Goal: Task Accomplishment & Management: Manage account settings

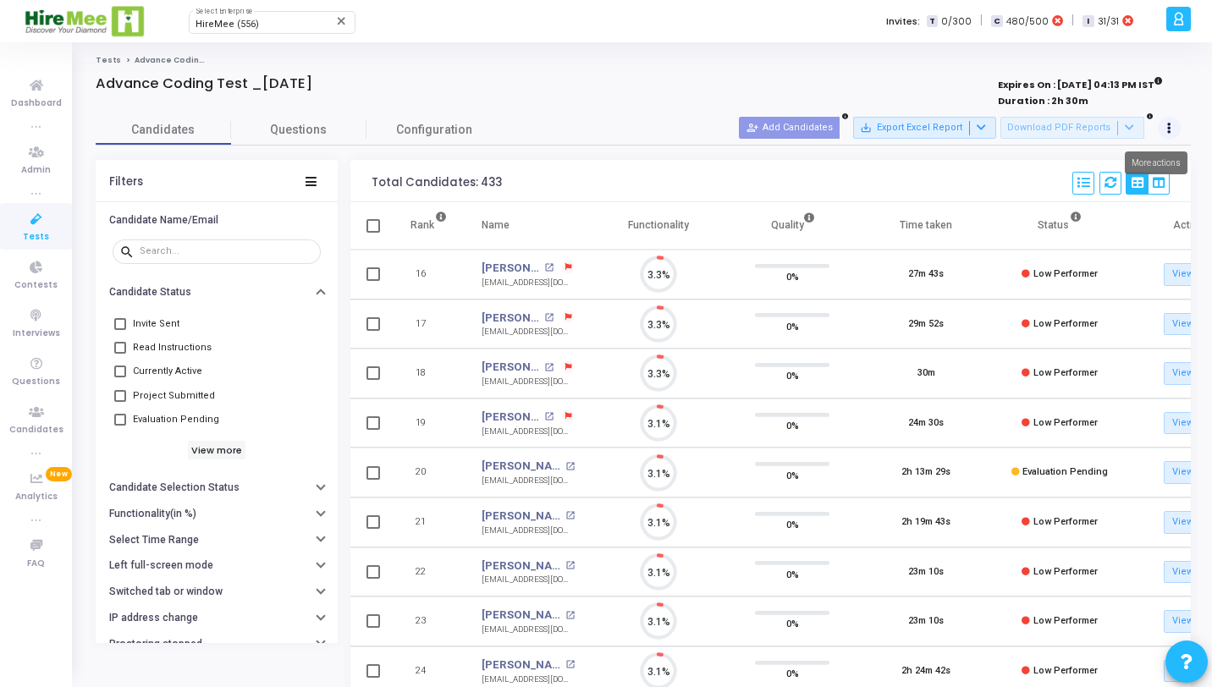
click at [1168, 119] on button at bounding box center [1170, 129] width 24 height 24
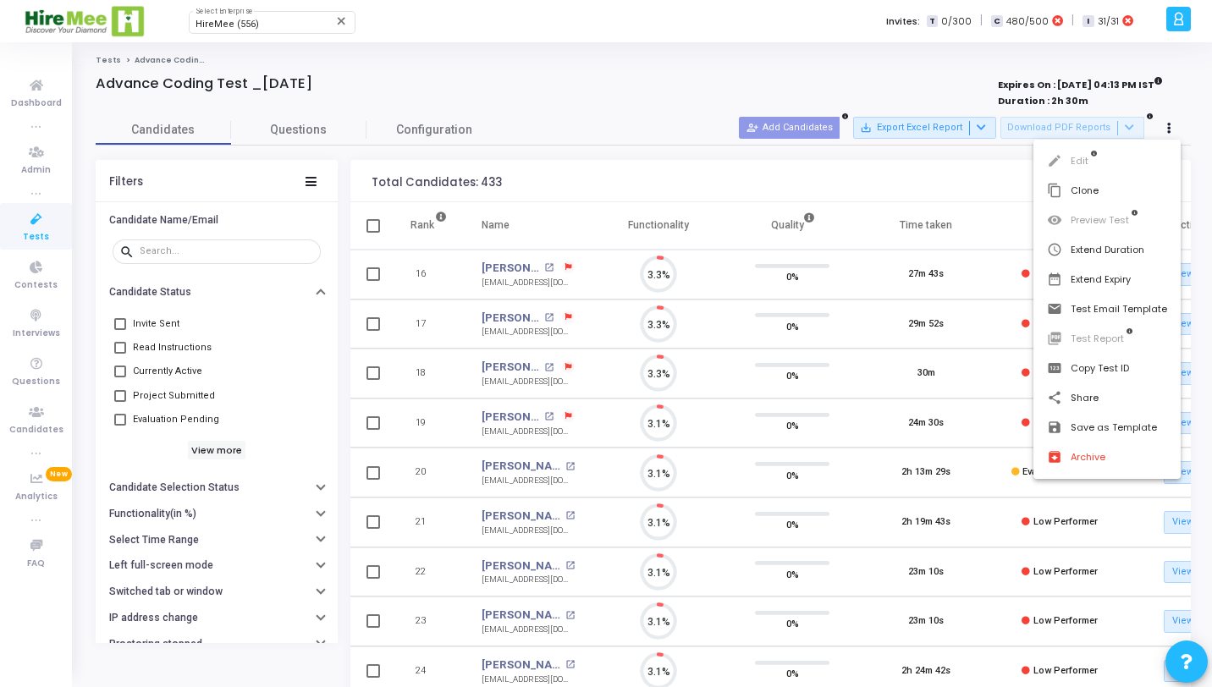
click at [747, 69] on div at bounding box center [606, 343] width 1212 height 687
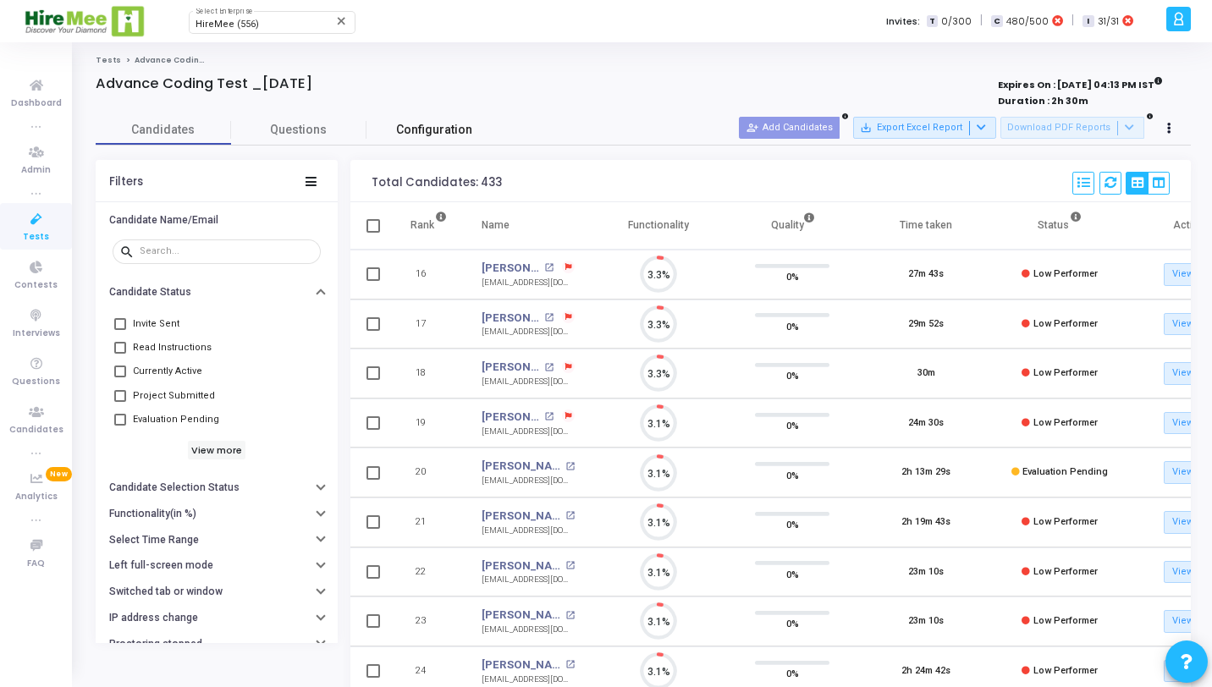
click at [422, 121] on span "Configuration" at bounding box center [434, 130] width 76 height 18
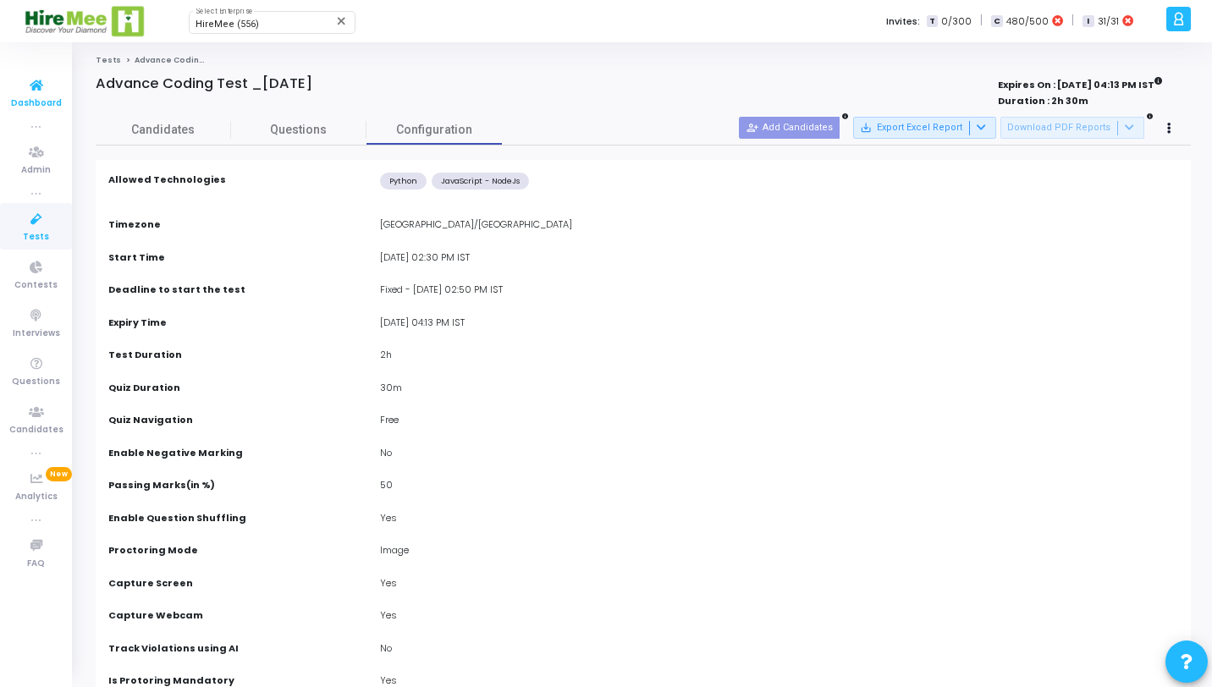
click at [40, 100] on span "Dashboard" at bounding box center [36, 104] width 51 height 14
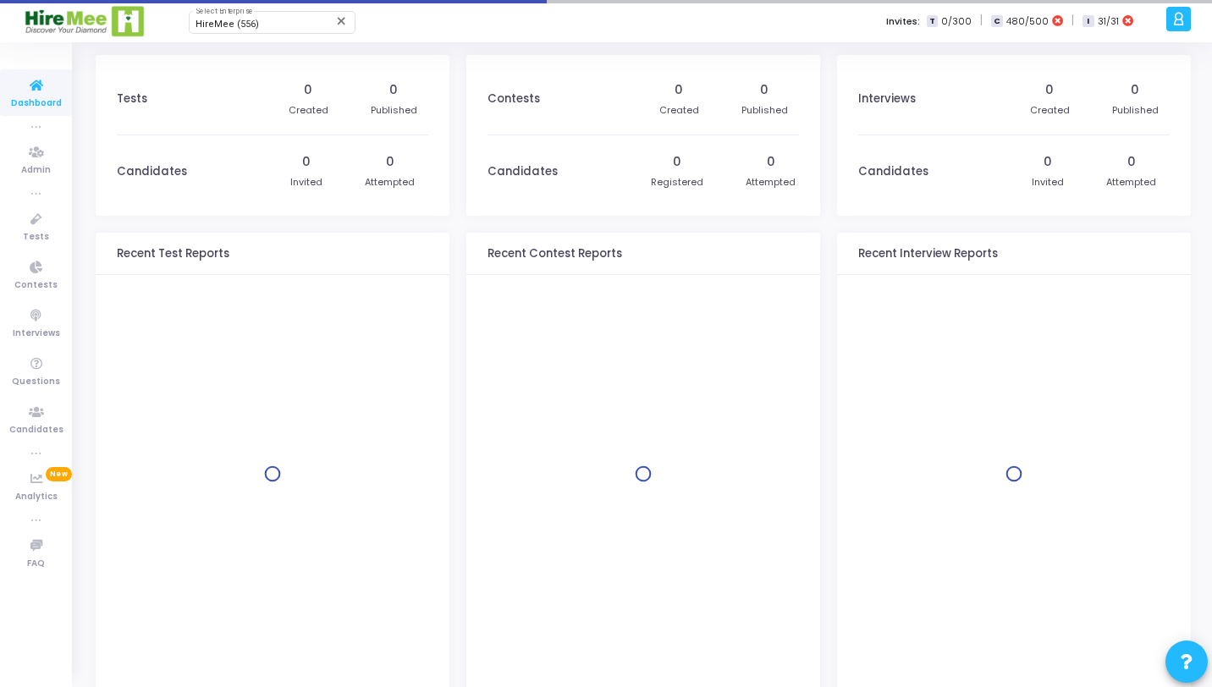
click at [1178, 21] on icon at bounding box center [1178, 18] width 13 height 19
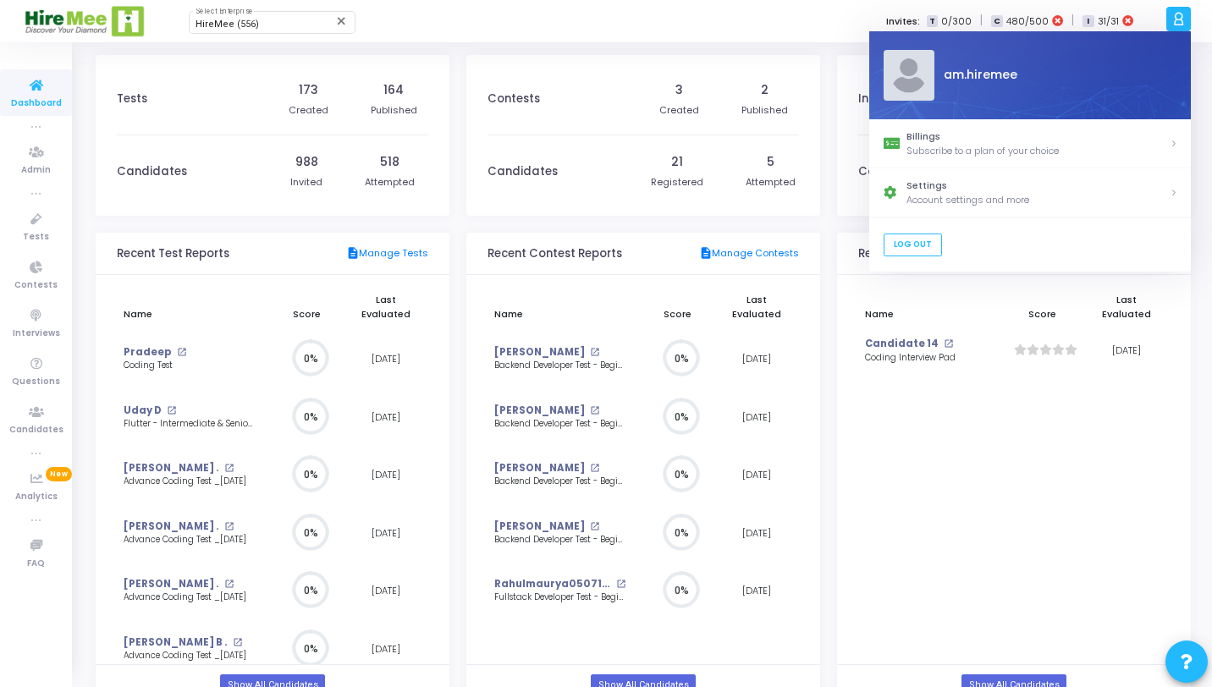
click at [769, 33] on div "HireMee (556) Select Enterprise close Invites: T 0/300 | C 480/500 | I 31/31" at bounding box center [665, 21] width 992 height 42
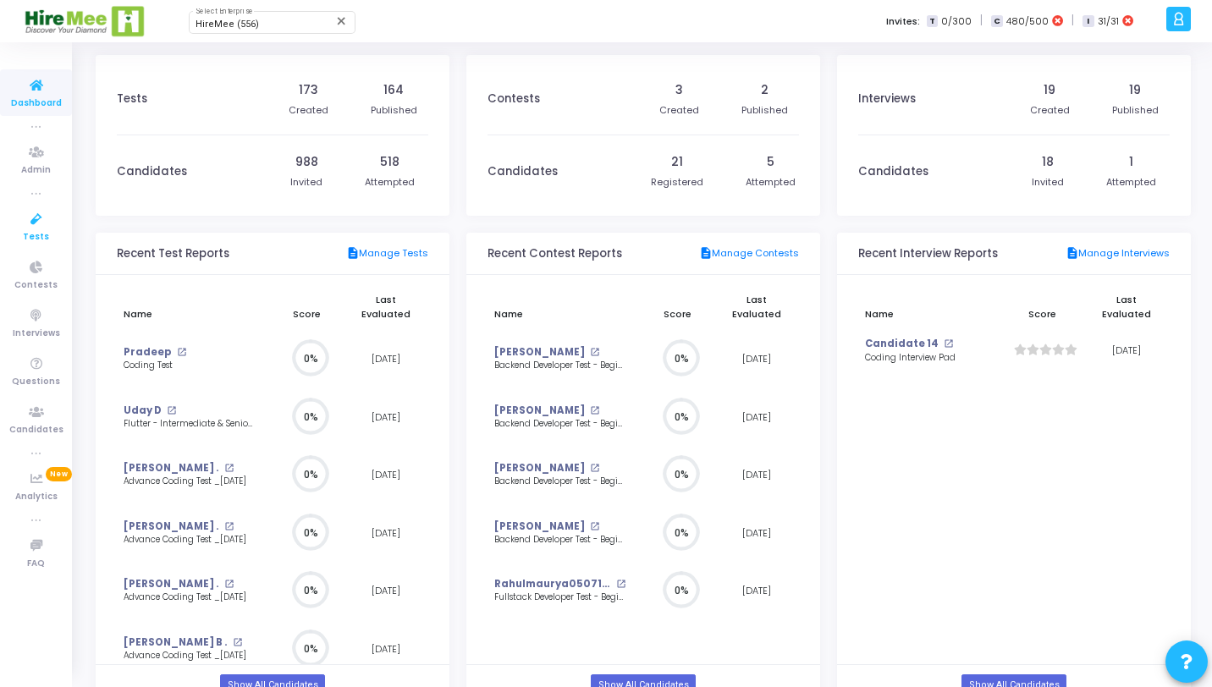
click at [30, 232] on span "Tests" at bounding box center [36, 237] width 26 height 14
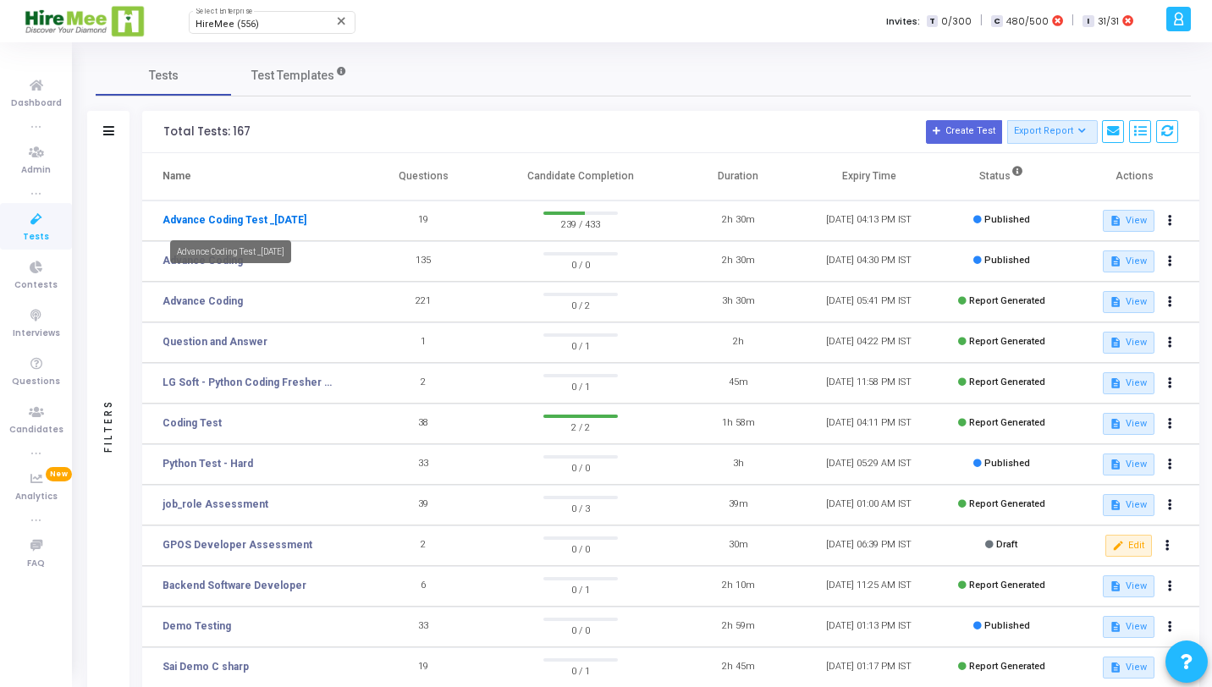
click at [224, 218] on link "Advance Coding Test _[DATE]" at bounding box center [235, 219] width 144 height 15
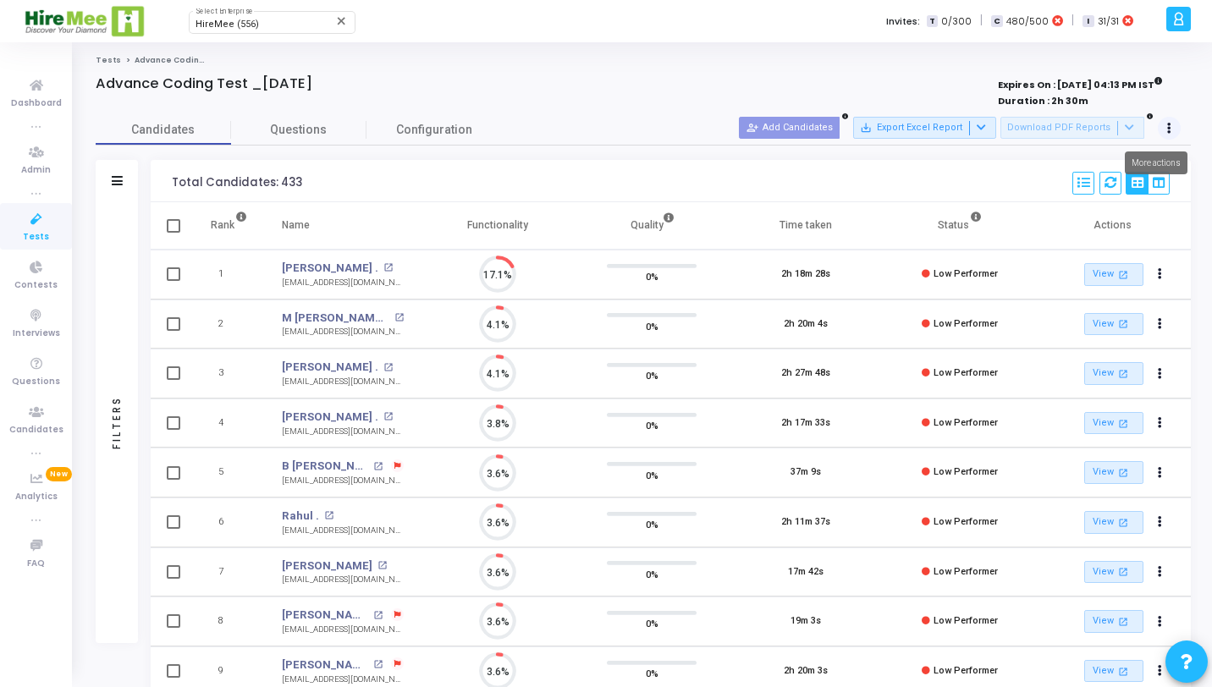
click at [1172, 125] on button at bounding box center [1170, 129] width 24 height 24
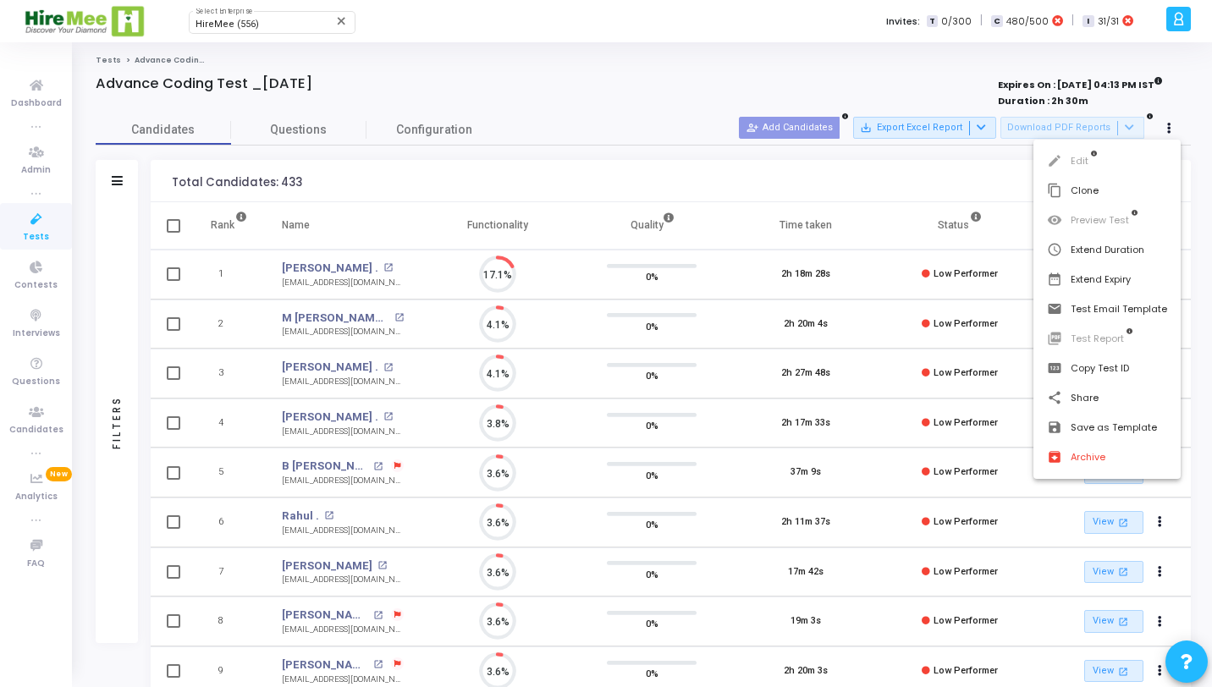
click at [391, 135] on div at bounding box center [606, 343] width 1212 height 687
click at [391, 135] on link "Configuration" at bounding box center [434, 130] width 135 height 30
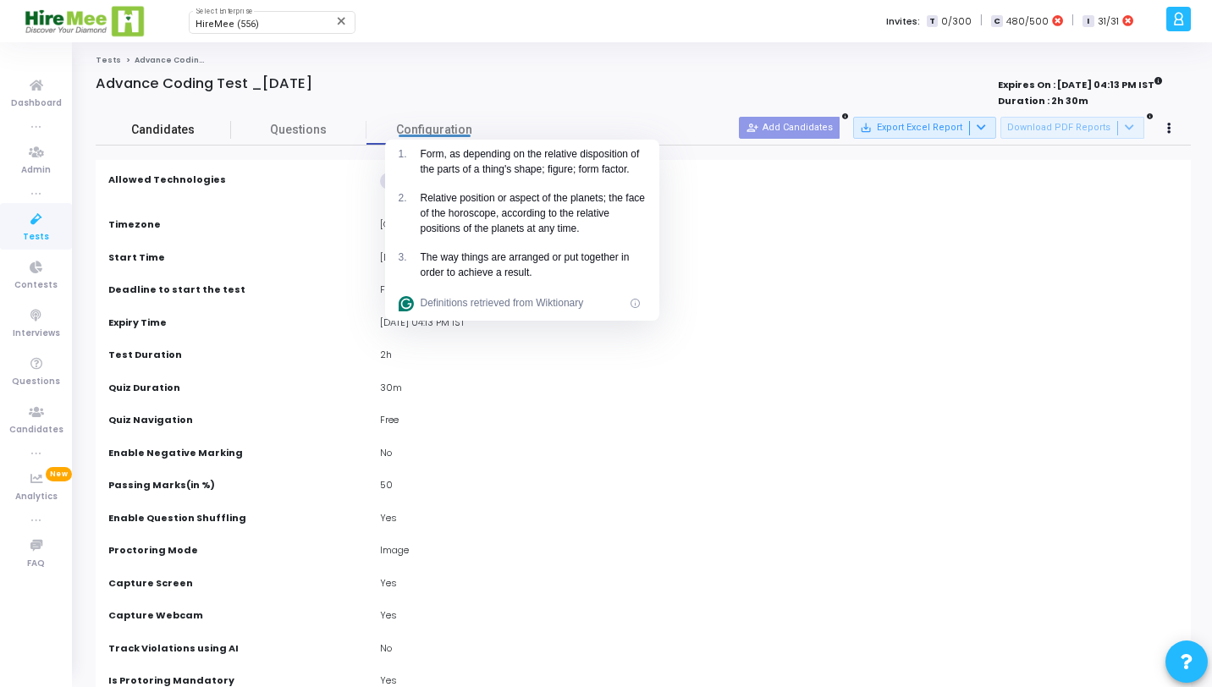
click at [171, 132] on span "Candidates" at bounding box center [163, 130] width 135 height 18
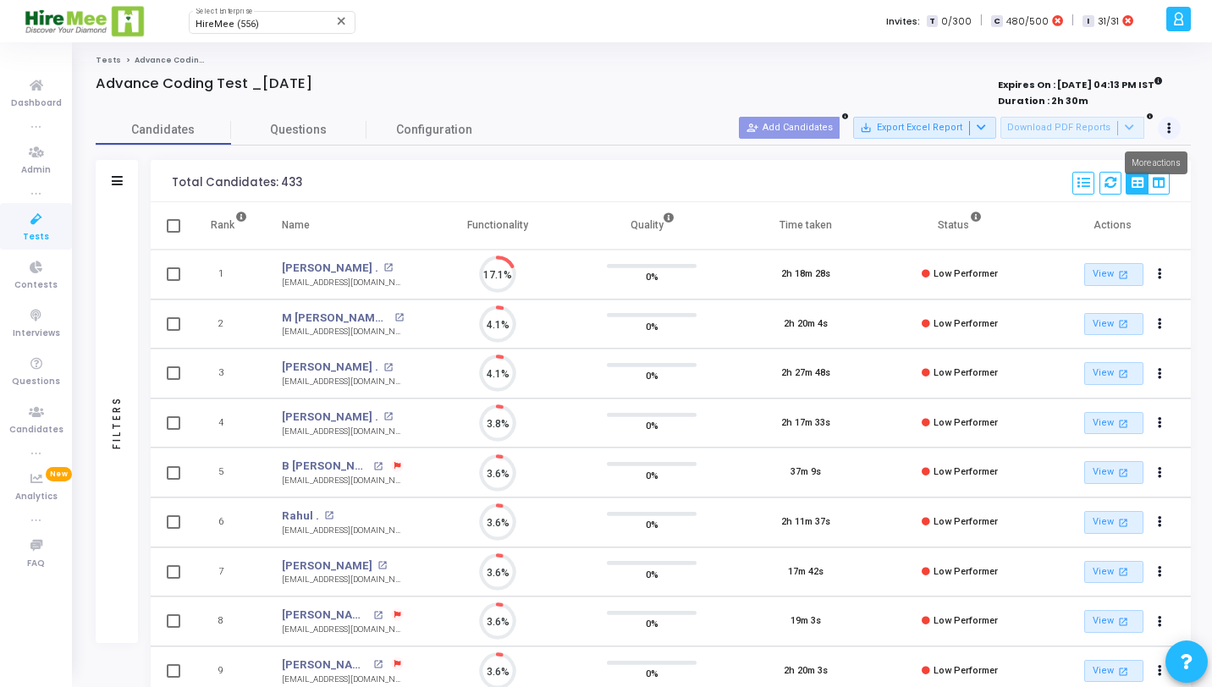
click at [1168, 129] on icon at bounding box center [1169, 128] width 4 height 8
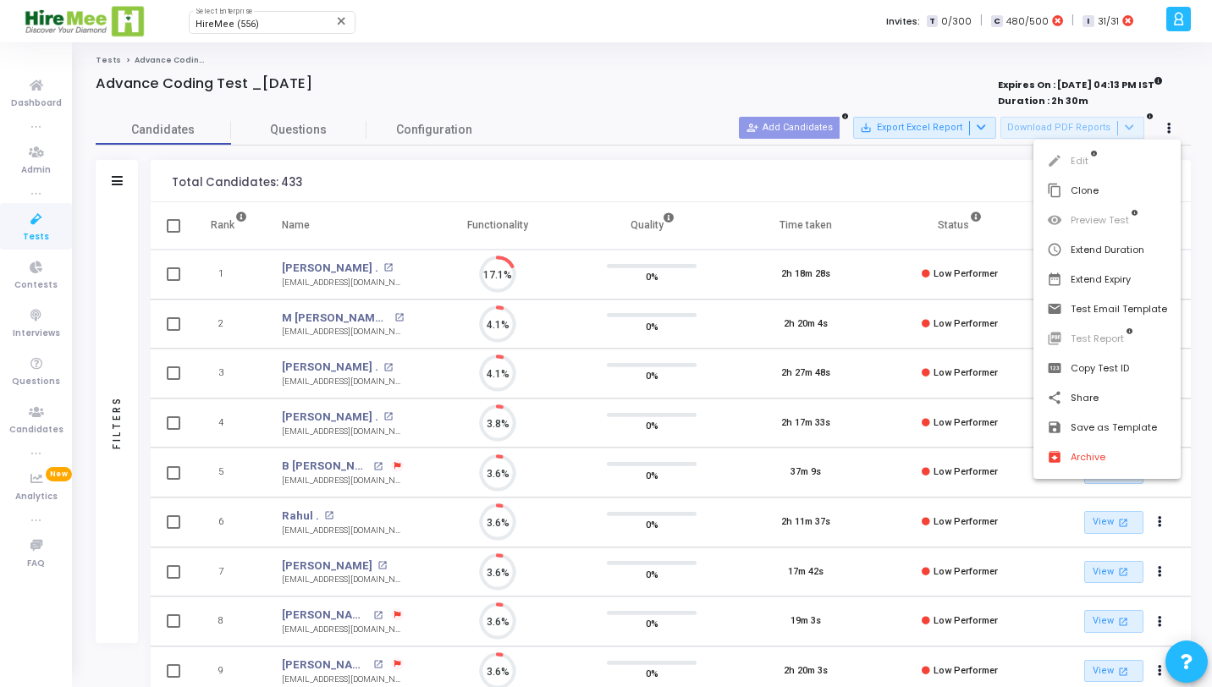
click at [933, 182] on div at bounding box center [606, 343] width 1212 height 687
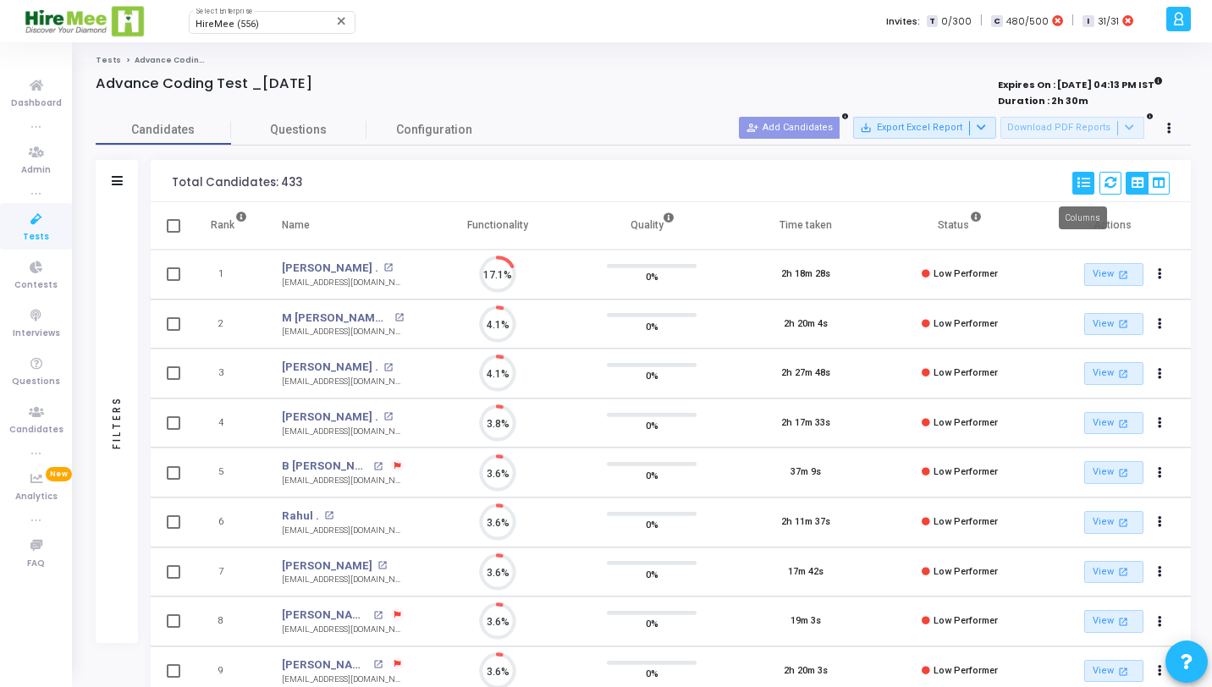
click at [1083, 190] on button at bounding box center [1084, 183] width 22 height 23
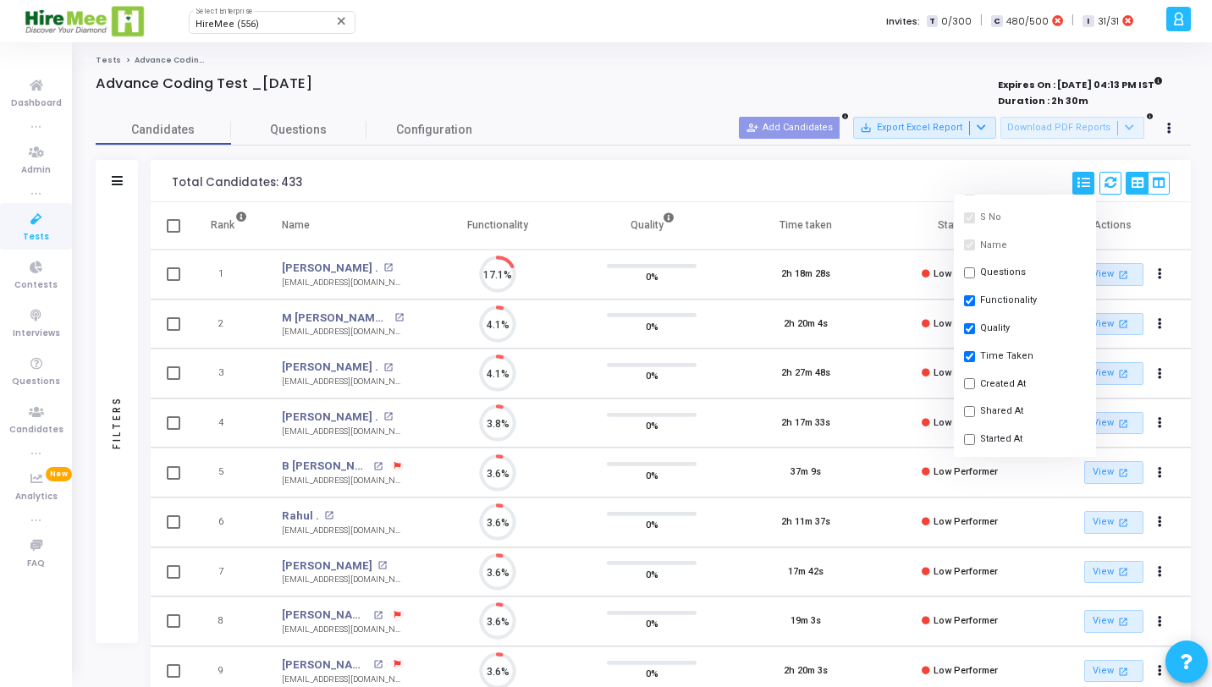
click at [1001, 443] on button "Started At" at bounding box center [1025, 440] width 142 height 28
checkbox input "true"
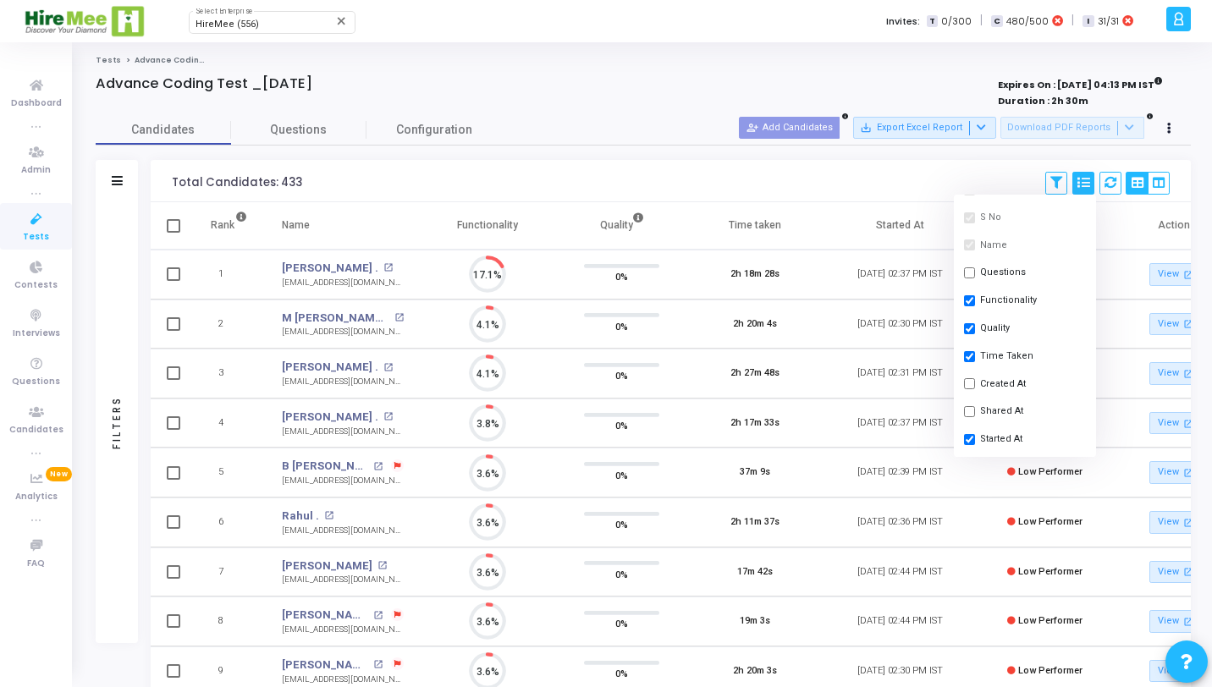
click at [710, 168] on div "Total Candidates: 433 Save View Delete View Select S No Name Questions Function…" at bounding box center [671, 181] width 1040 height 42
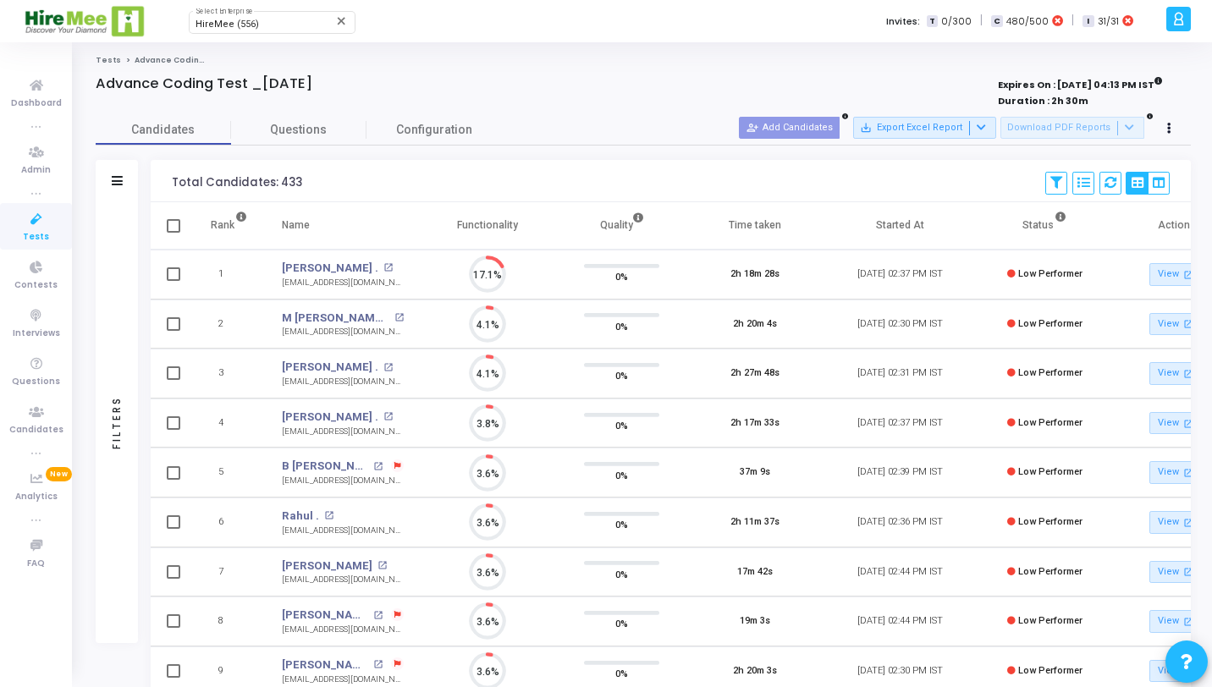
click at [32, 232] on span "Tests" at bounding box center [36, 237] width 26 height 14
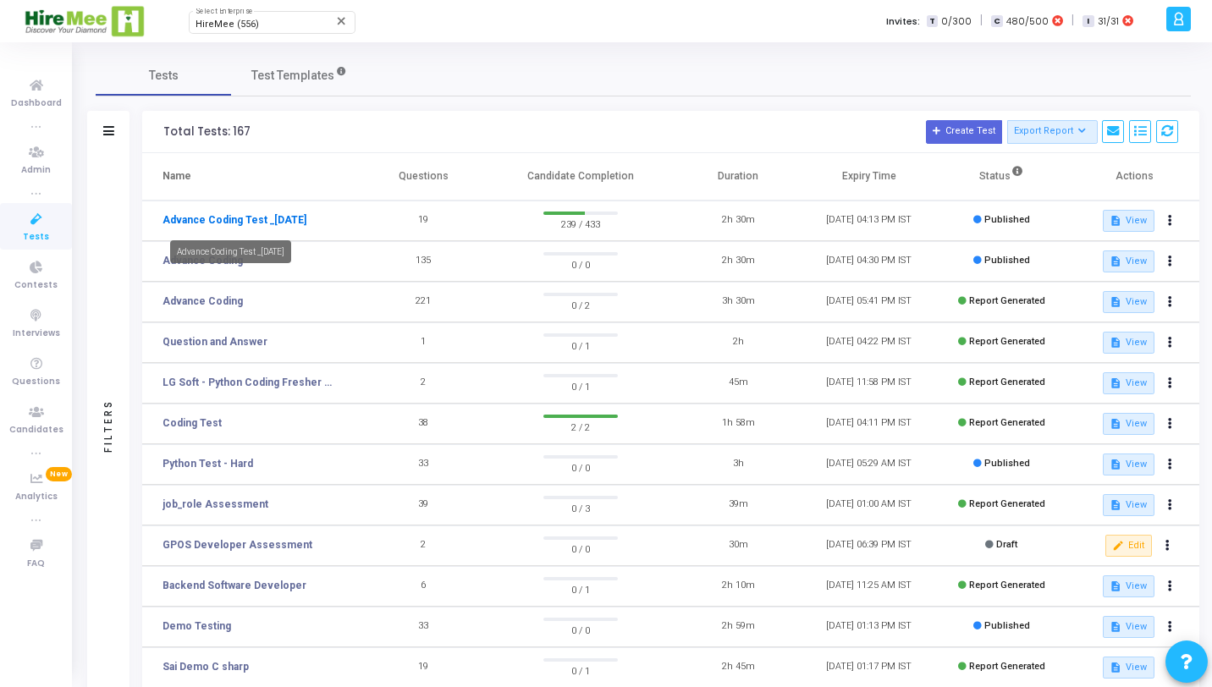
click at [276, 217] on link "Advance Coding Test _[DATE]" at bounding box center [235, 219] width 144 height 15
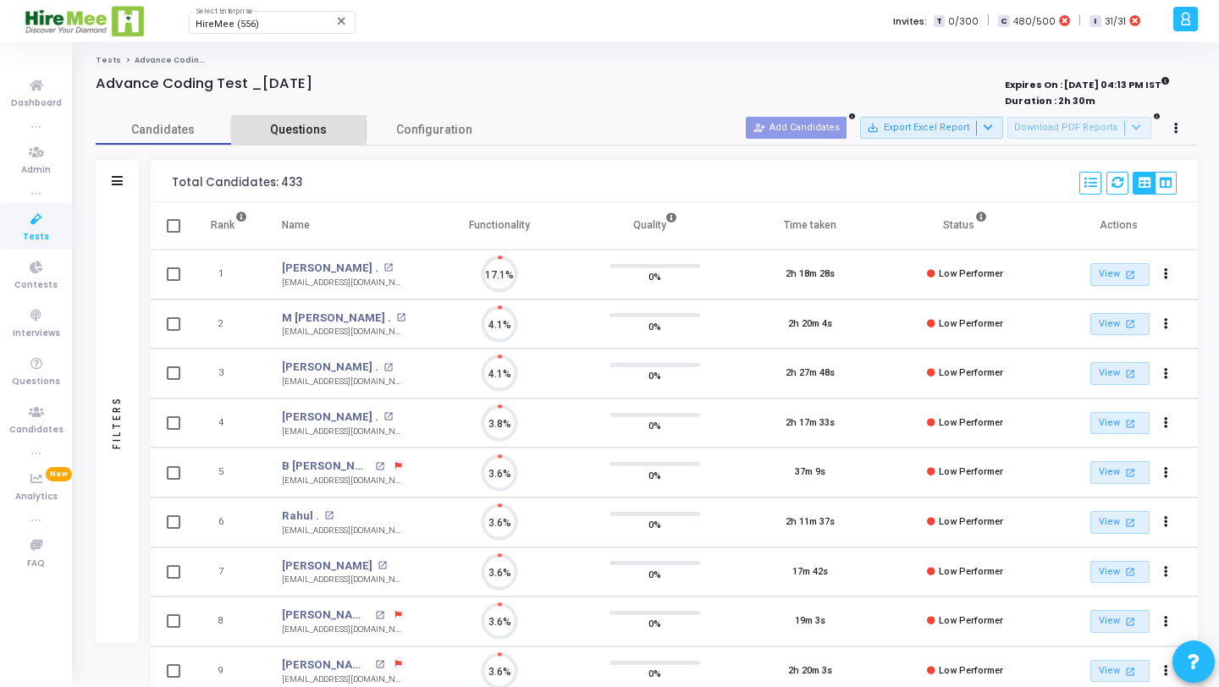
click at [307, 142] on link "Questions" at bounding box center [298, 130] width 135 height 30
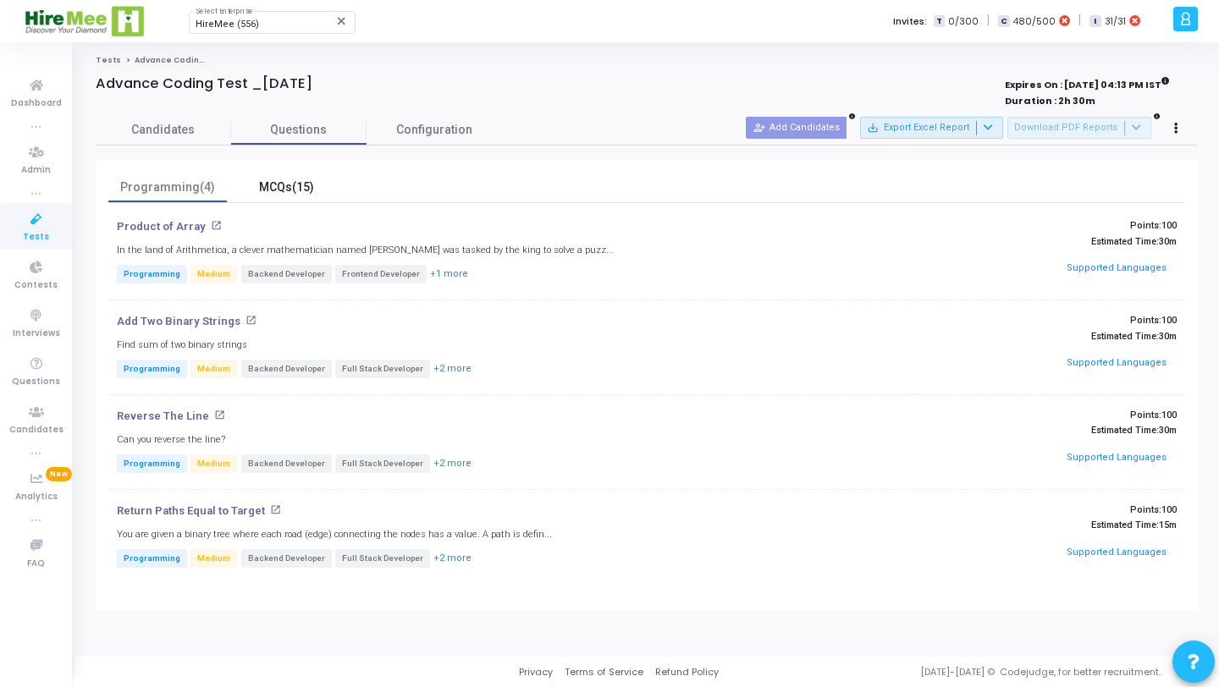
click at [293, 182] on div "MCQs(15)" at bounding box center [286, 188] width 98 height 18
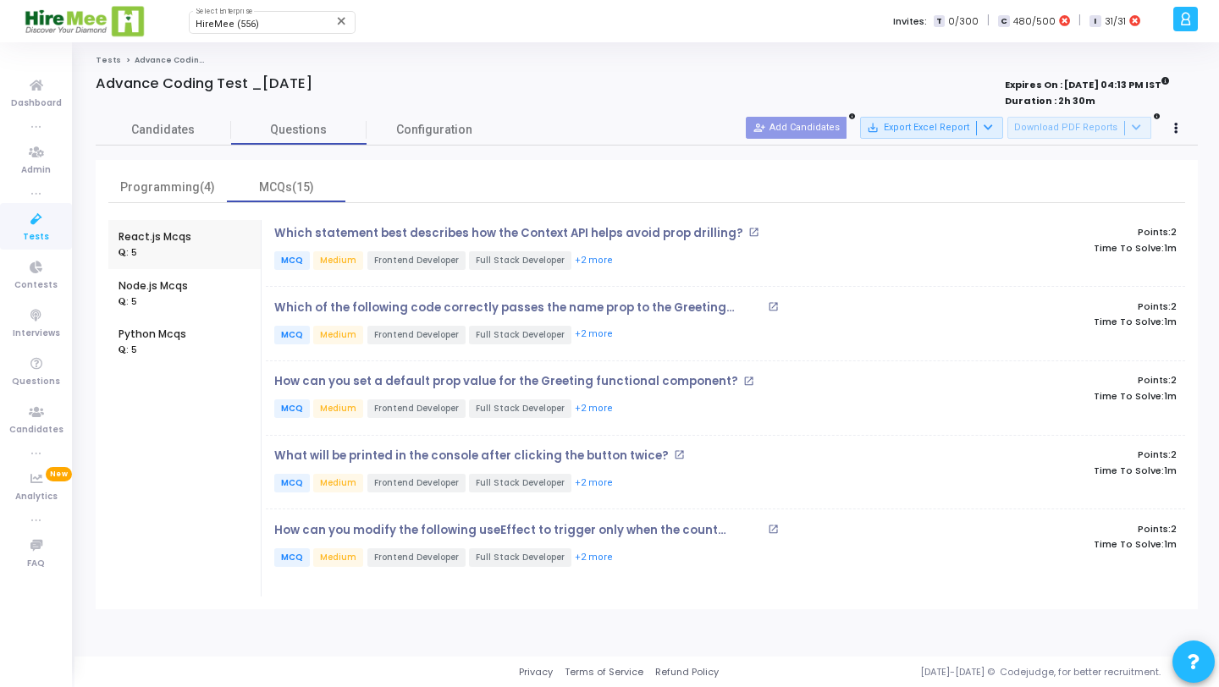
click at [43, 215] on icon at bounding box center [37, 219] width 36 height 21
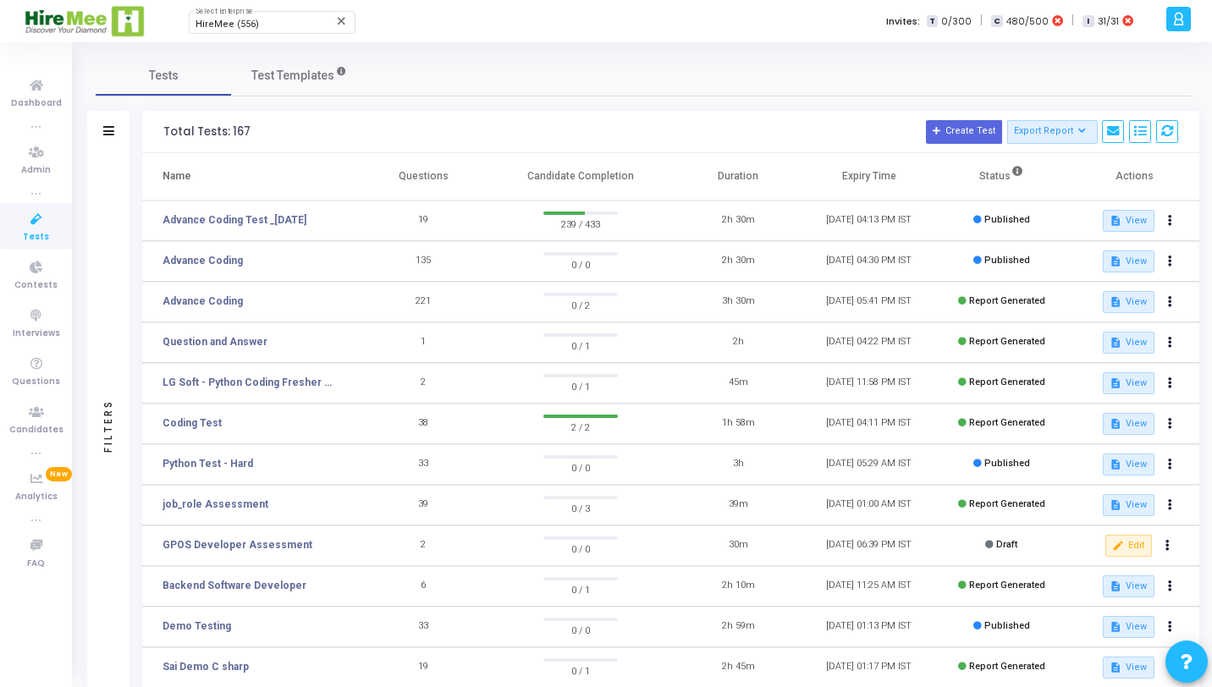
click at [1172, 18] on div at bounding box center [1179, 19] width 25 height 25
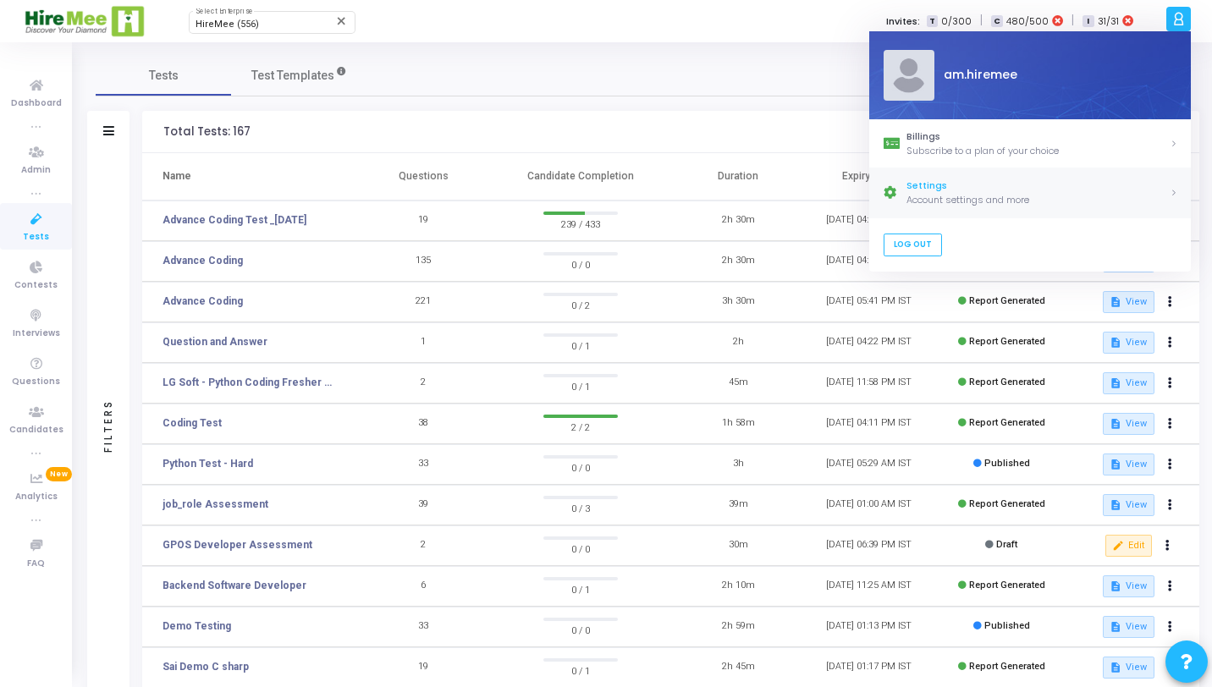
click at [984, 178] on link "Settings Account settings and more" at bounding box center [1030, 192] width 322 height 49
select select "91"
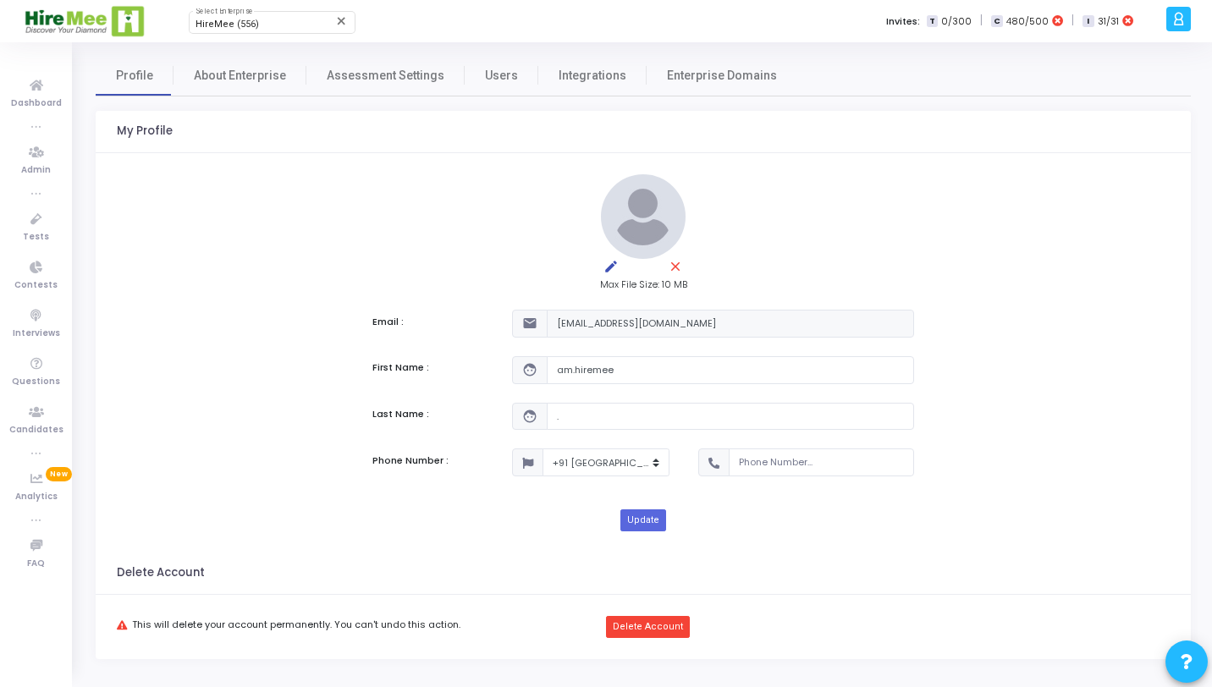
click at [1187, 27] on div at bounding box center [1179, 19] width 25 height 25
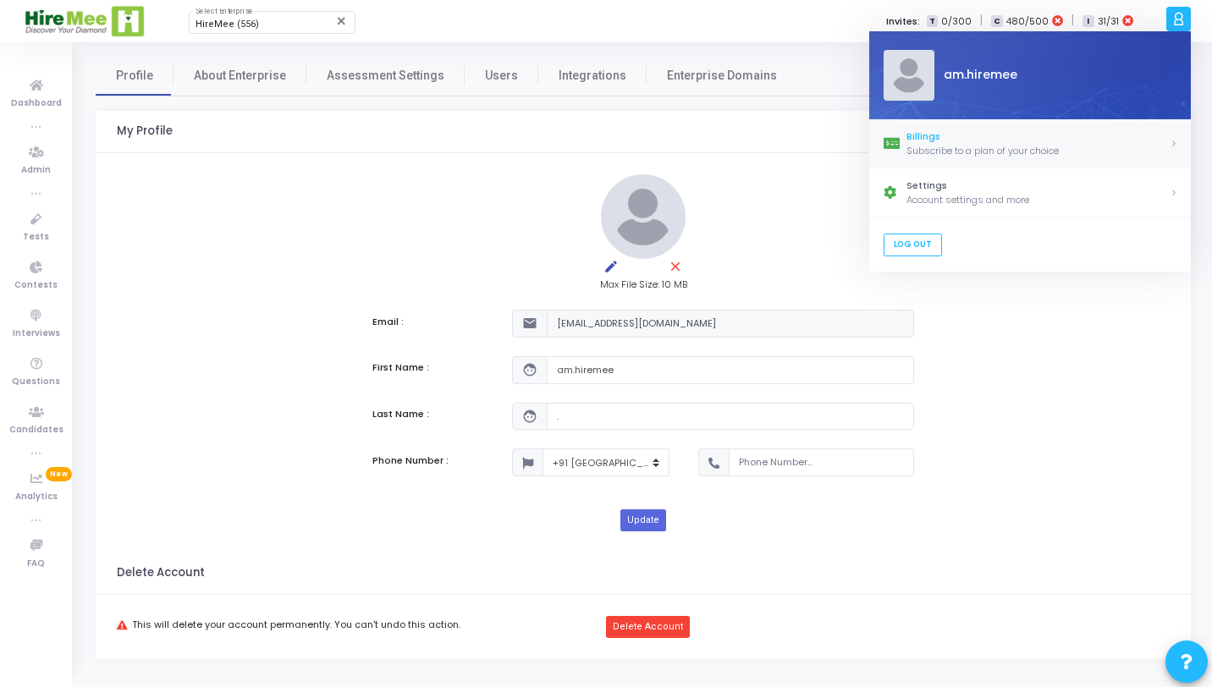
click at [1039, 150] on div "Subscribe to a plan of your choice" at bounding box center [1038, 151] width 263 height 14
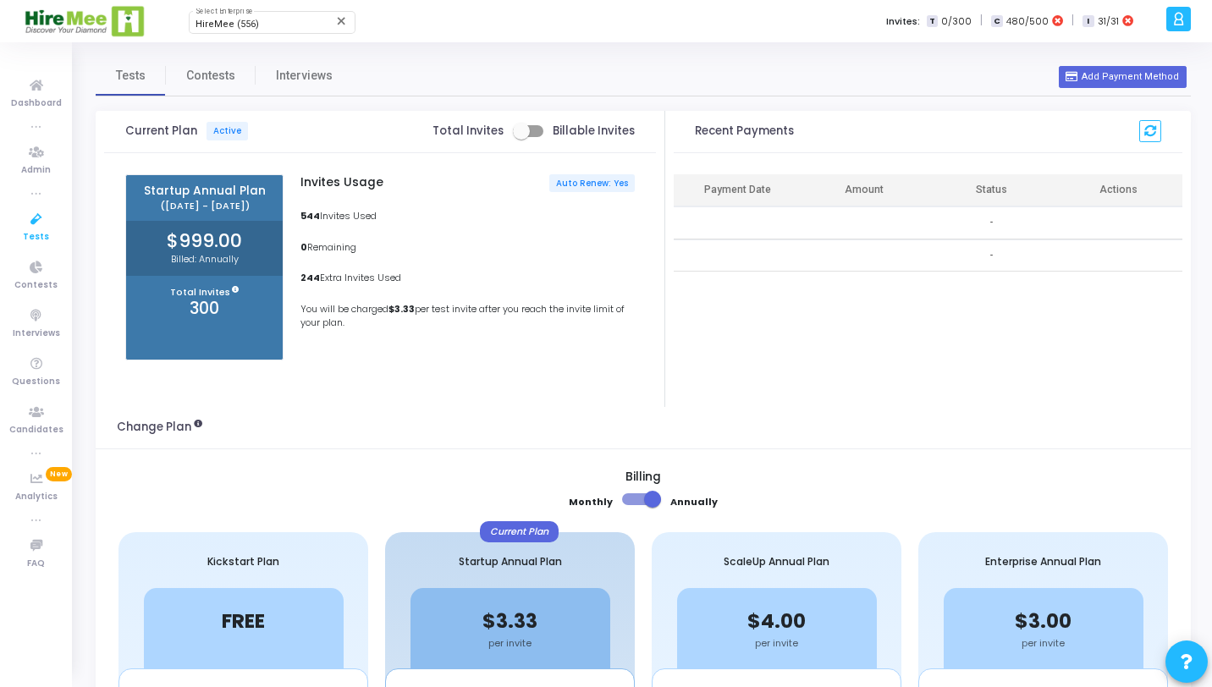
click at [40, 218] on icon at bounding box center [37, 219] width 36 height 21
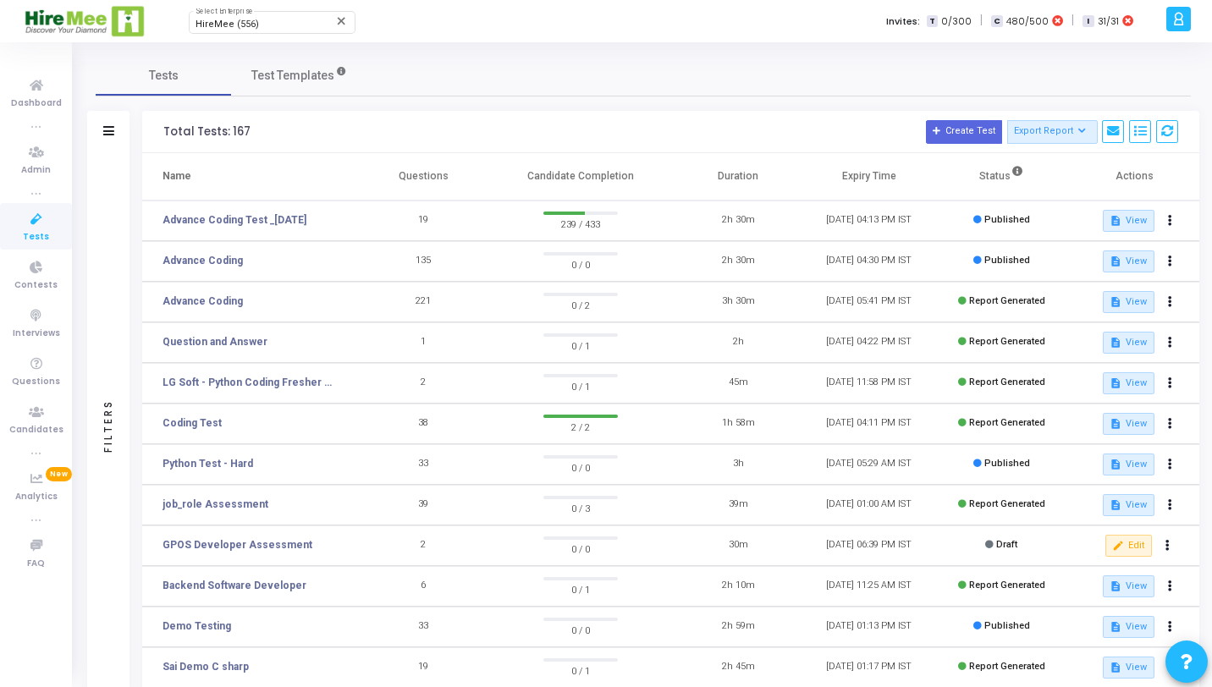
click at [1172, 19] on icon at bounding box center [1178, 18] width 13 height 19
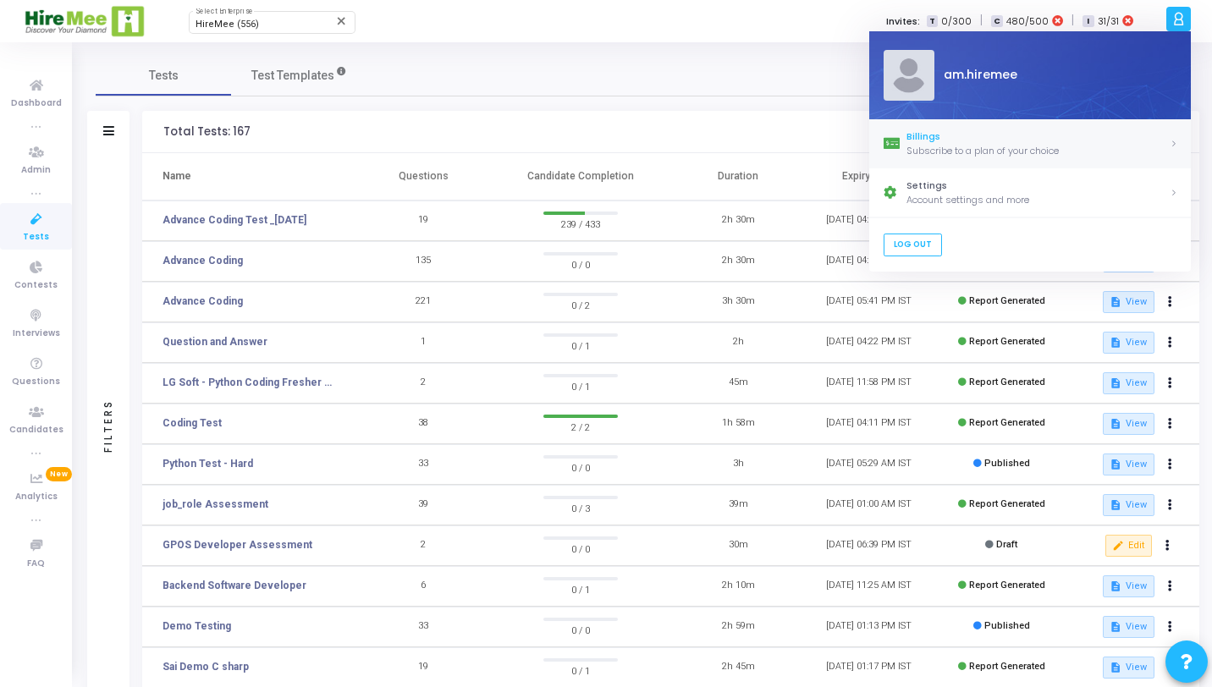
click at [1000, 145] on div "Subscribe to a plan of your choice" at bounding box center [1038, 151] width 263 height 14
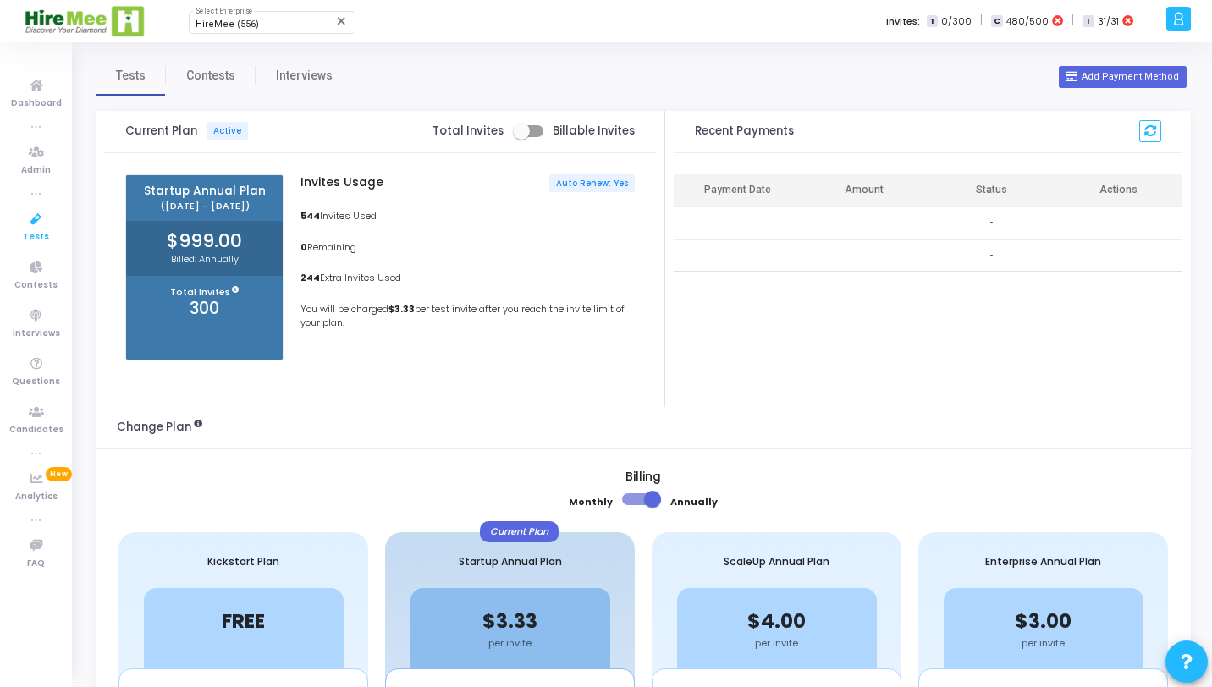
click at [19, 230] on link "Tests" at bounding box center [36, 226] width 72 height 47
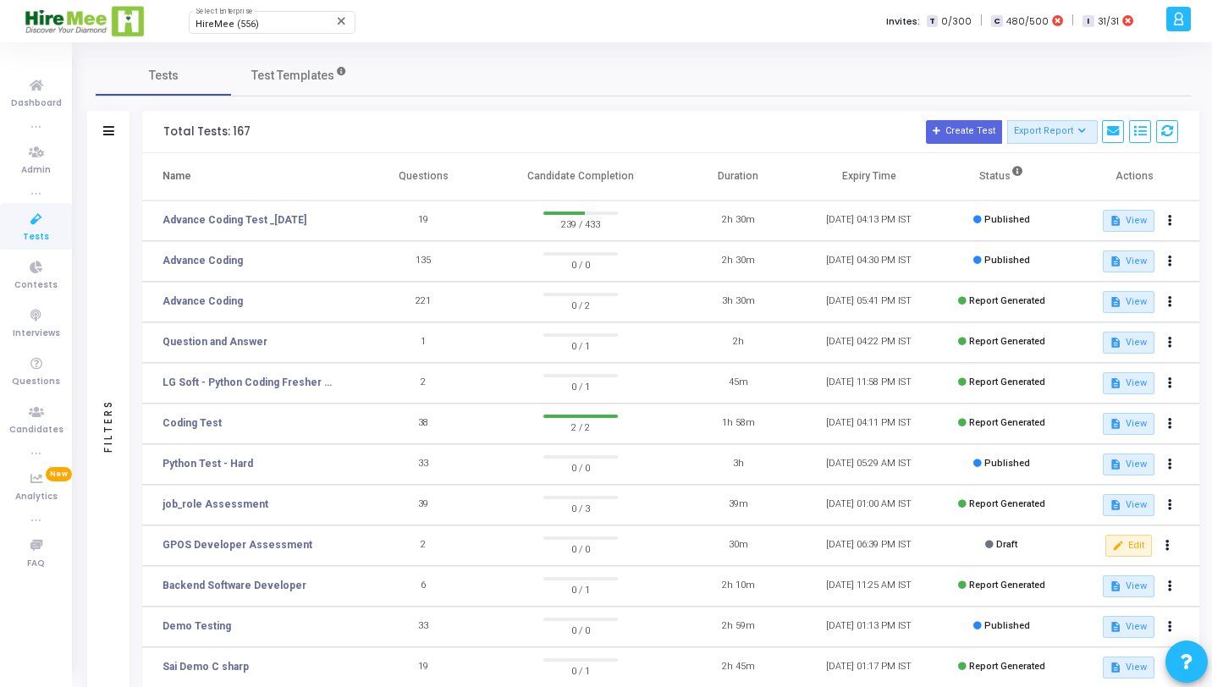
click at [1167, 13] on div at bounding box center [1179, 19] width 25 height 25
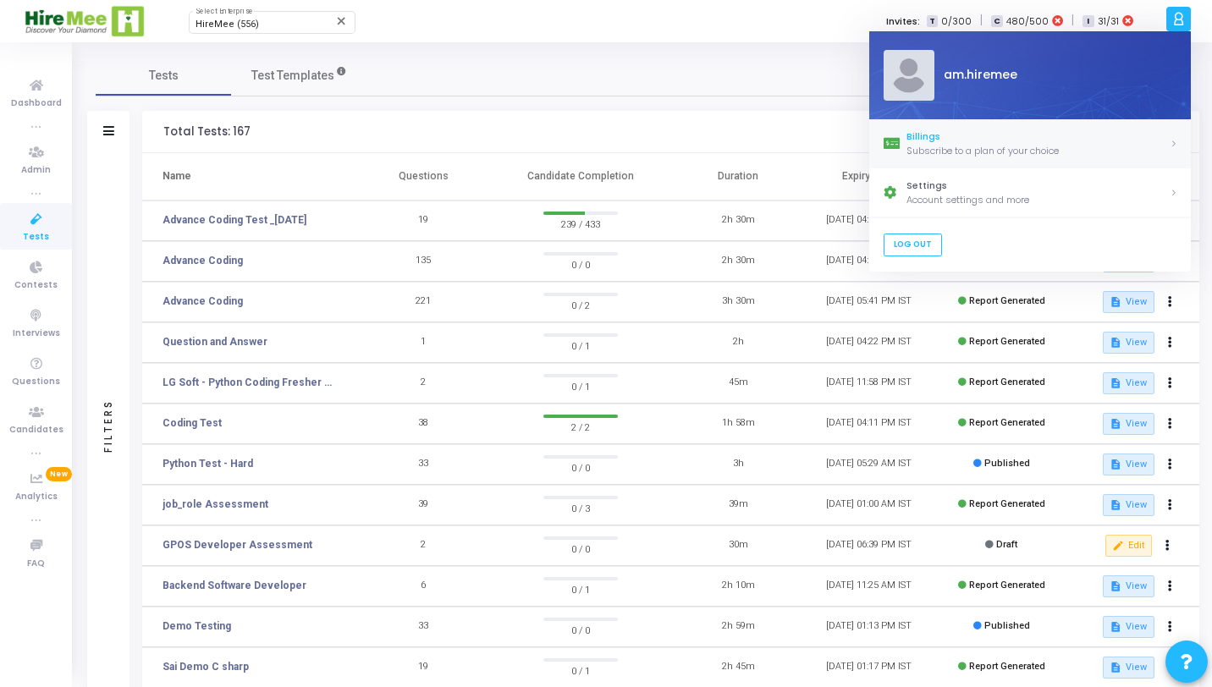
click at [1017, 132] on div "Billings" at bounding box center [1038, 137] width 263 height 14
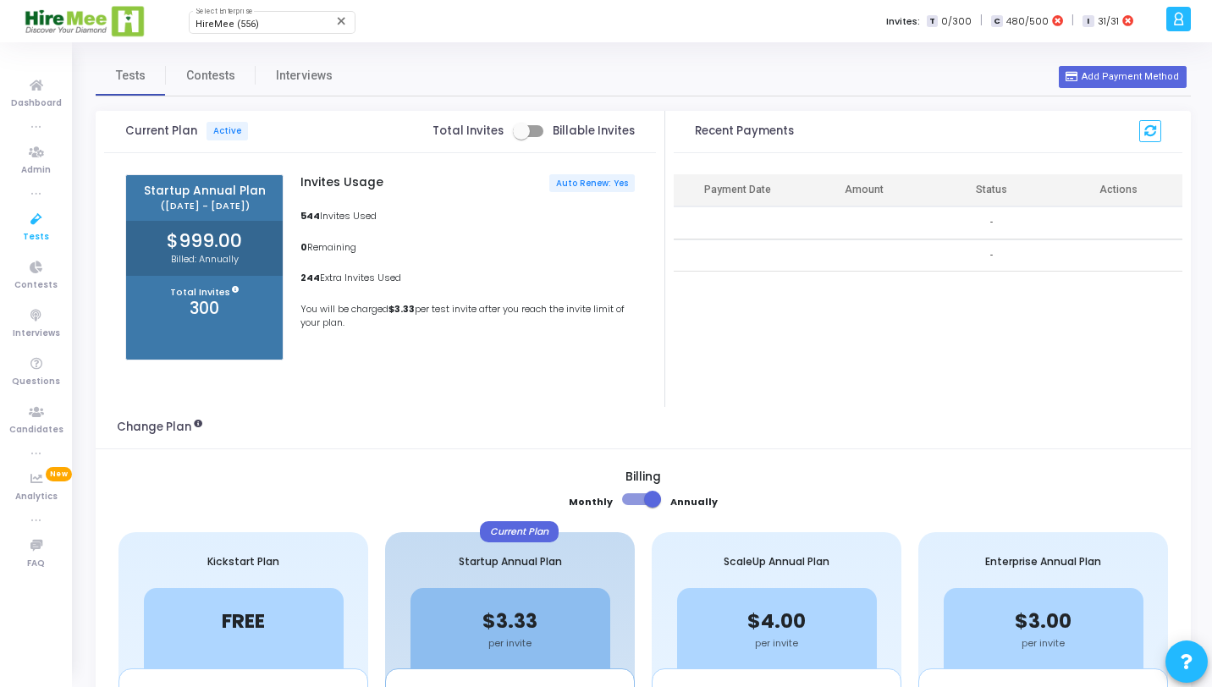
click at [14, 221] on link "Tests" at bounding box center [36, 226] width 72 height 47
